Goal: Task Accomplishment & Management: Use online tool/utility

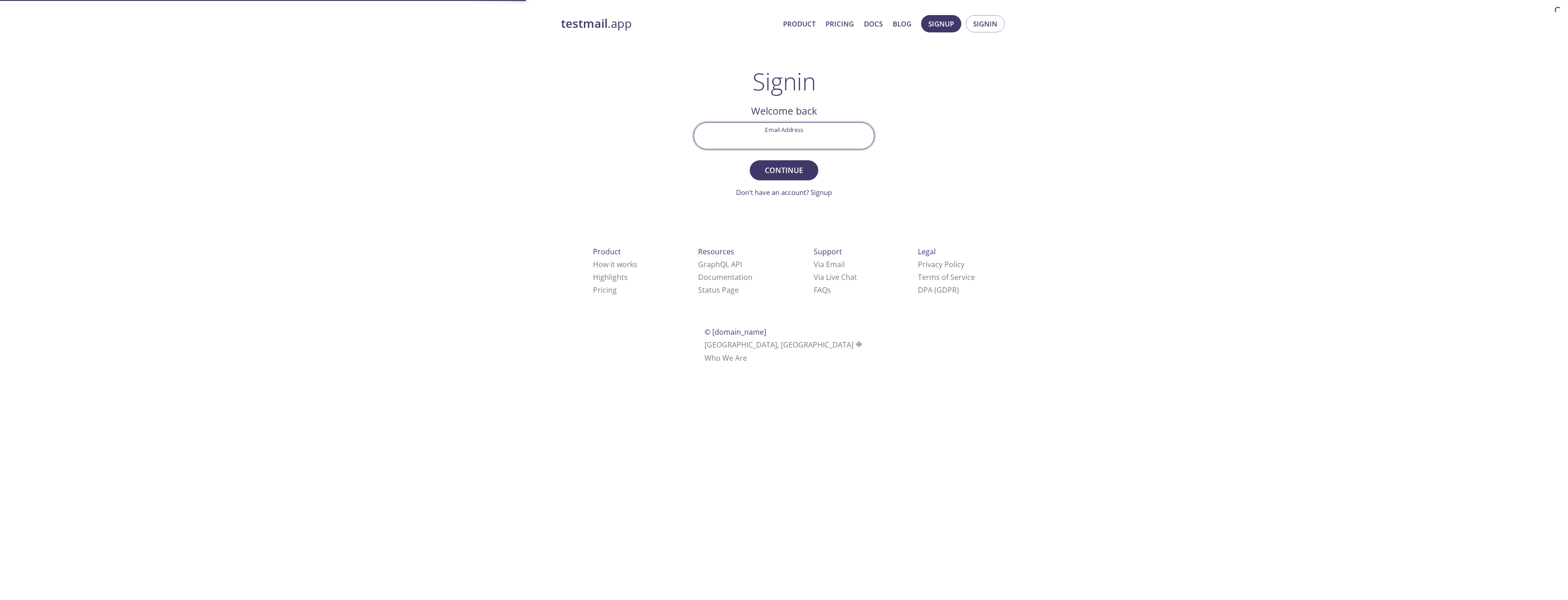
click at [811, 130] on input "Email Address" at bounding box center [784, 136] width 180 height 26
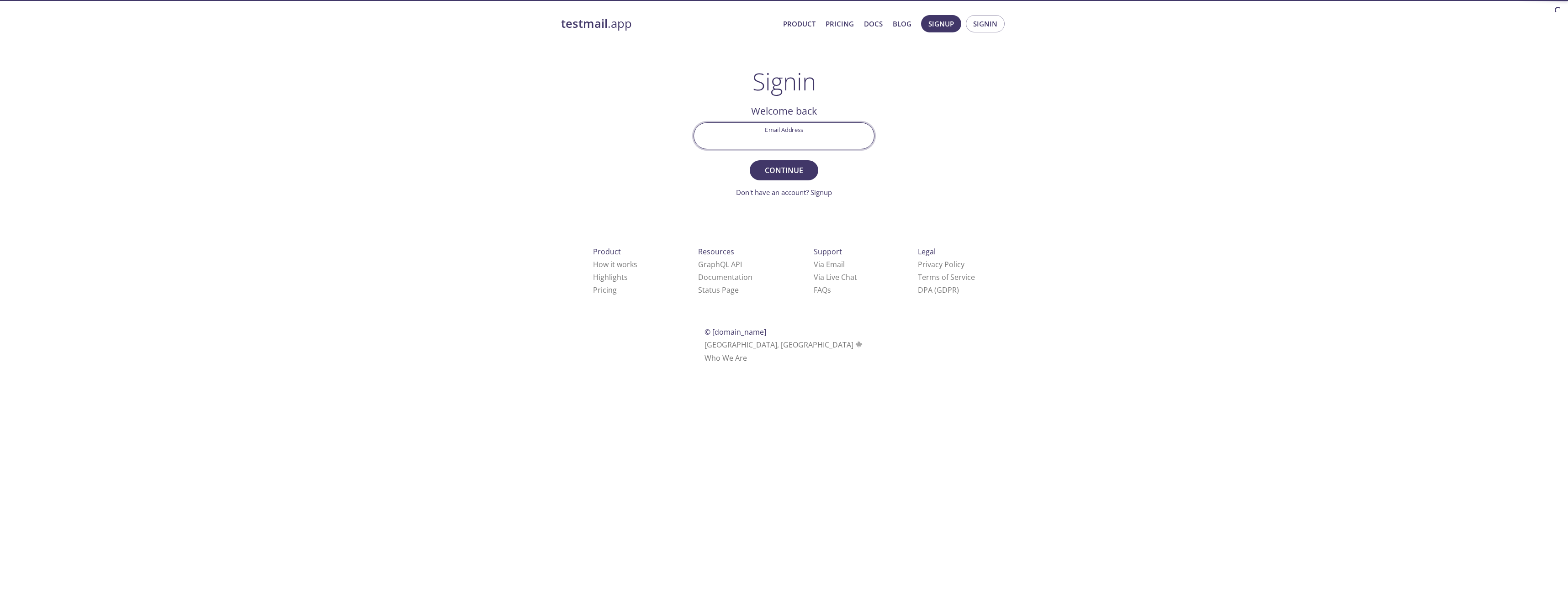
type input "[EMAIL_ADDRESS][PERSON_NAME][DOMAIN_NAME]"
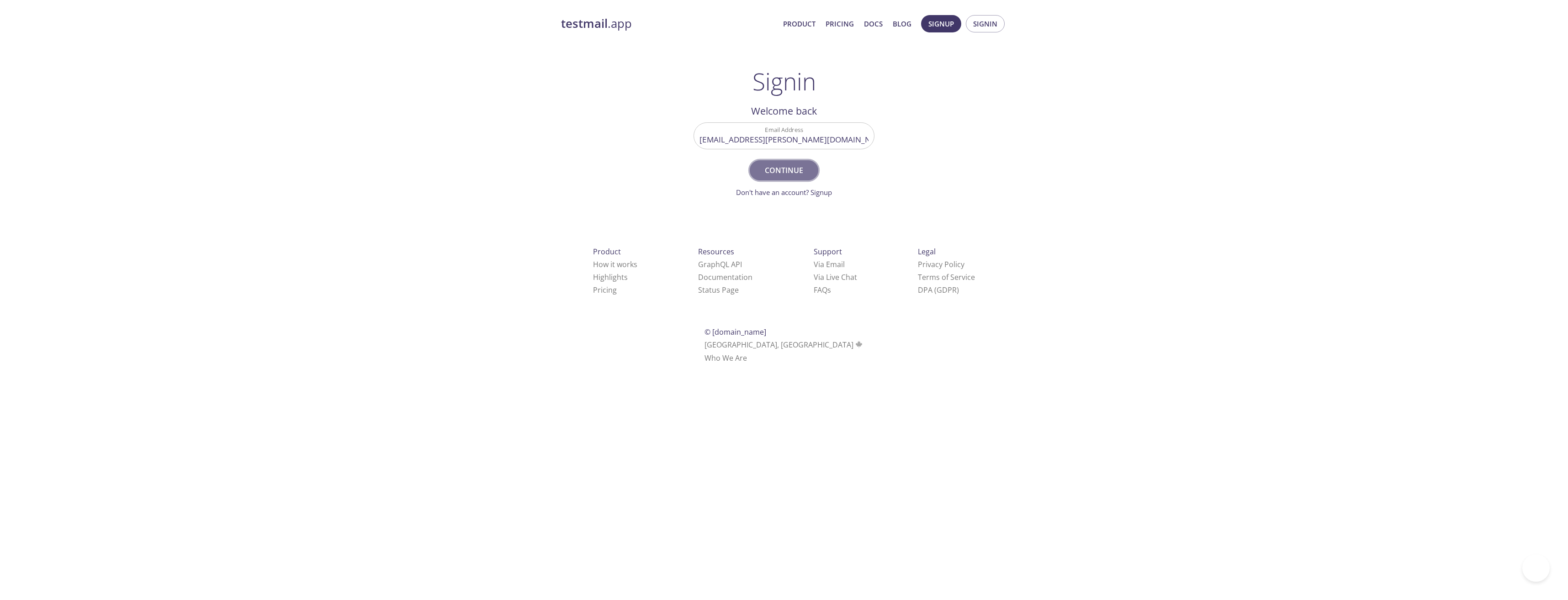
click at [790, 171] on span "Continue" at bounding box center [784, 170] width 48 height 13
click at [768, 130] on input "Signin Security Code" at bounding box center [784, 136] width 180 height 26
paste input "VQLV9UA"
type input "VQLV9UA"
click at [800, 171] on span "Signin" at bounding box center [784, 170] width 48 height 13
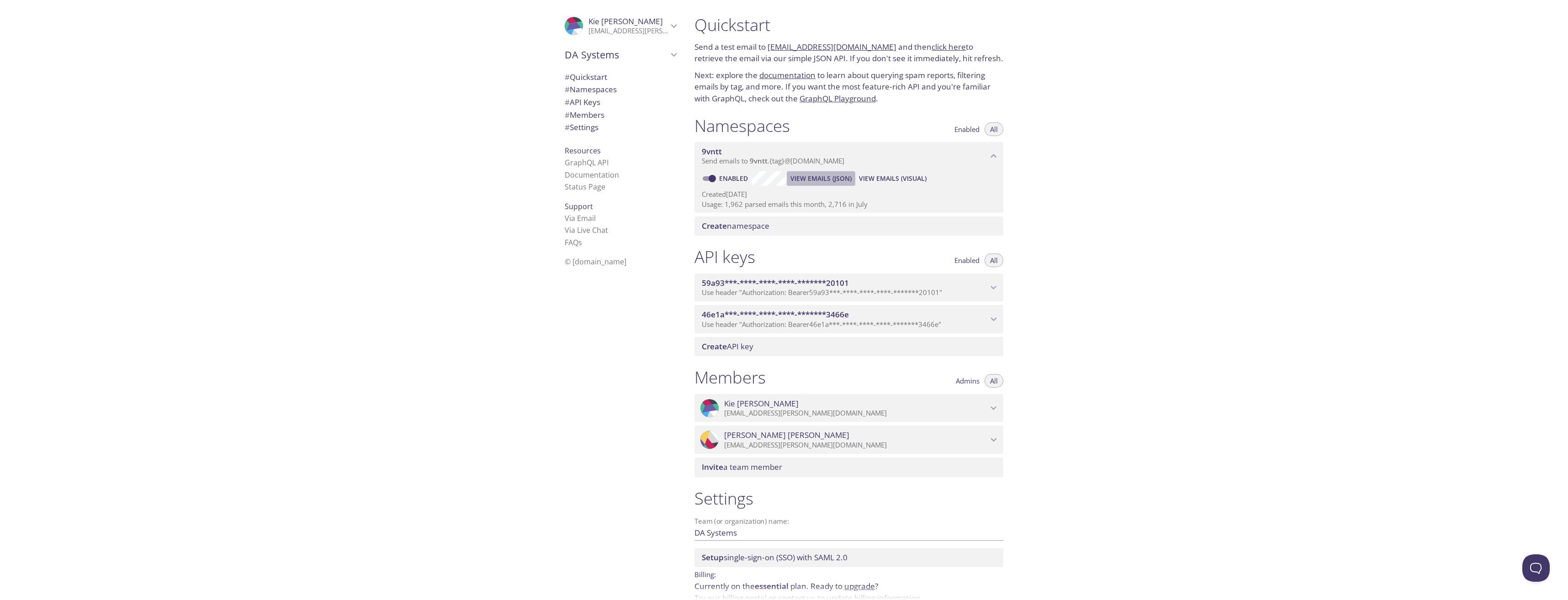
click at [818, 181] on span "View Emails (JSON)" at bounding box center [821, 178] width 61 height 11
